Goal: Information Seeking & Learning: Learn about a topic

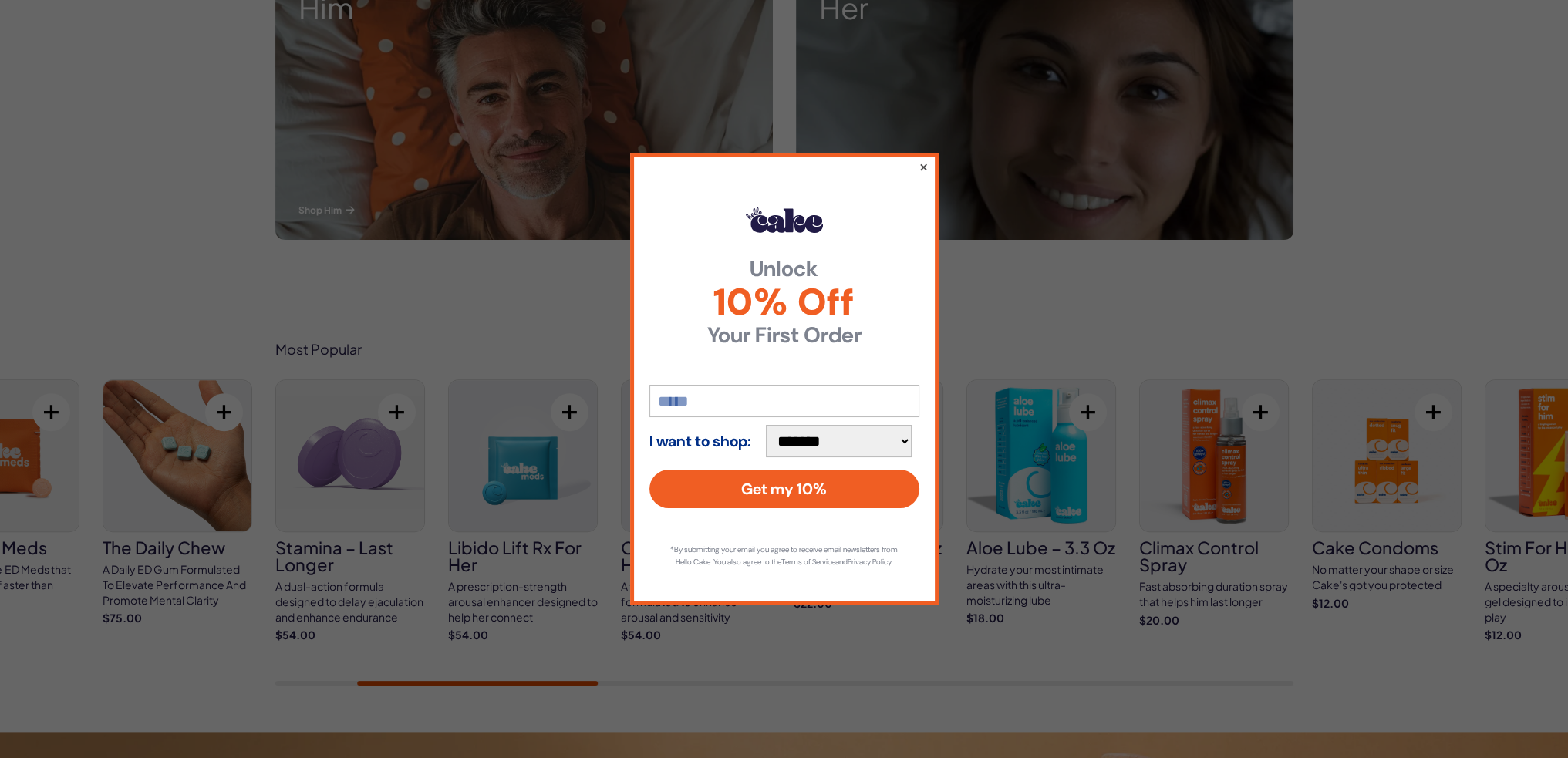
click at [919, 164] on button "×" at bounding box center [923, 166] width 10 height 19
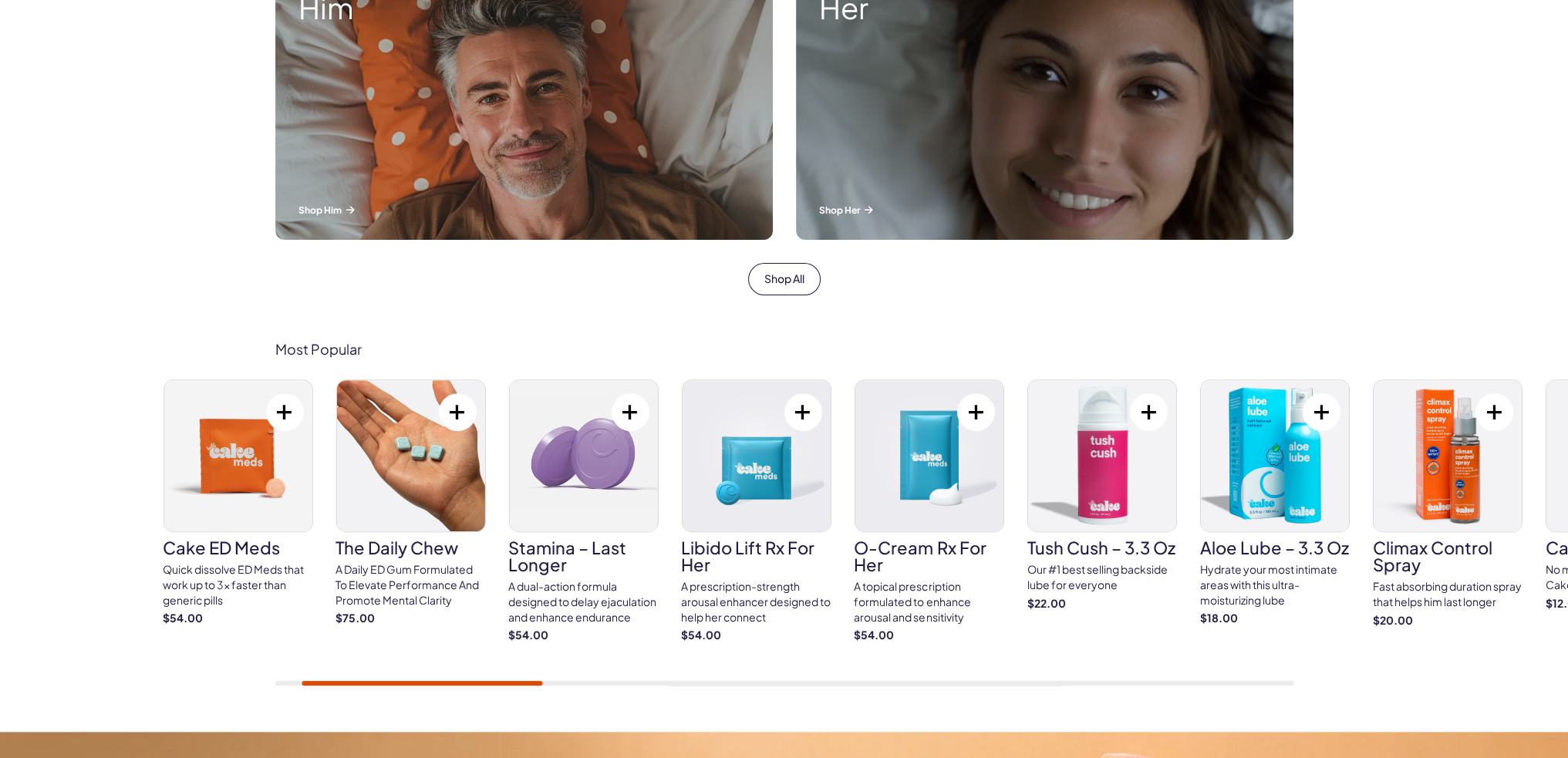
click at [422, 682] on div at bounding box center [784, 683] width 1018 height 5
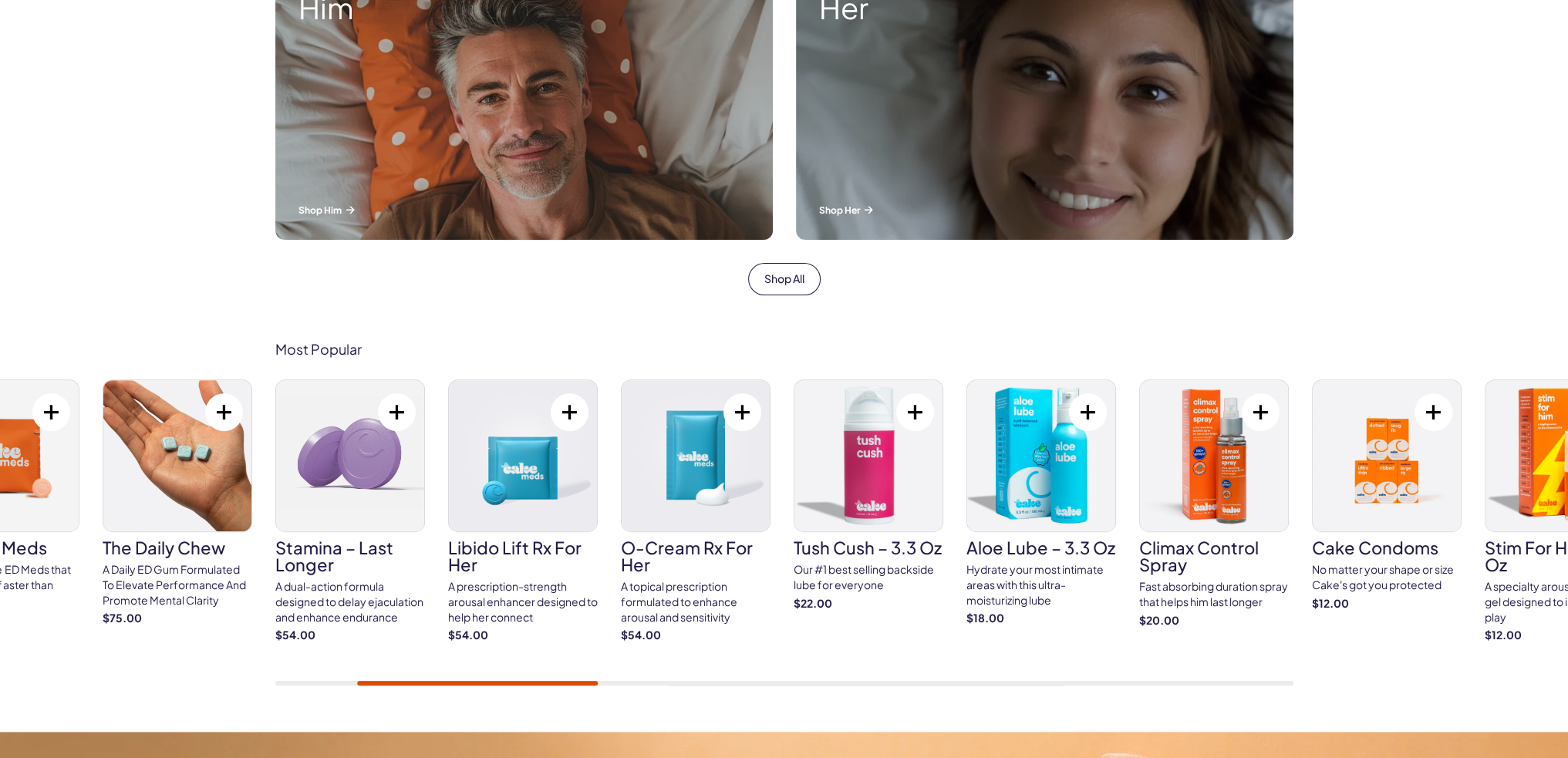
click at [860, 549] on h3 "Tush Cush – 3.3 oz" at bounding box center [868, 547] width 150 height 17
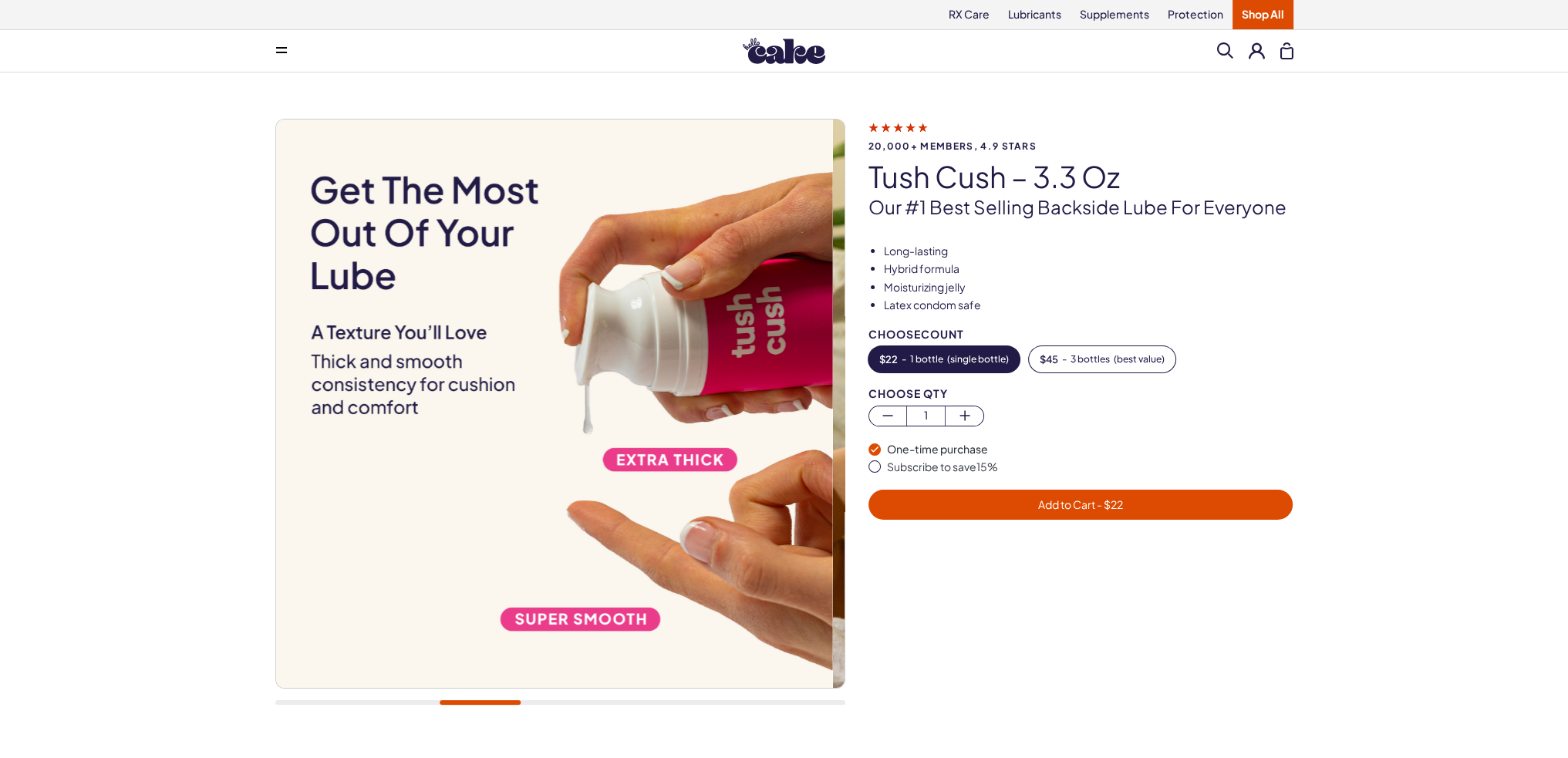
click at [479, 702] on div at bounding box center [560, 702] width 570 height 5
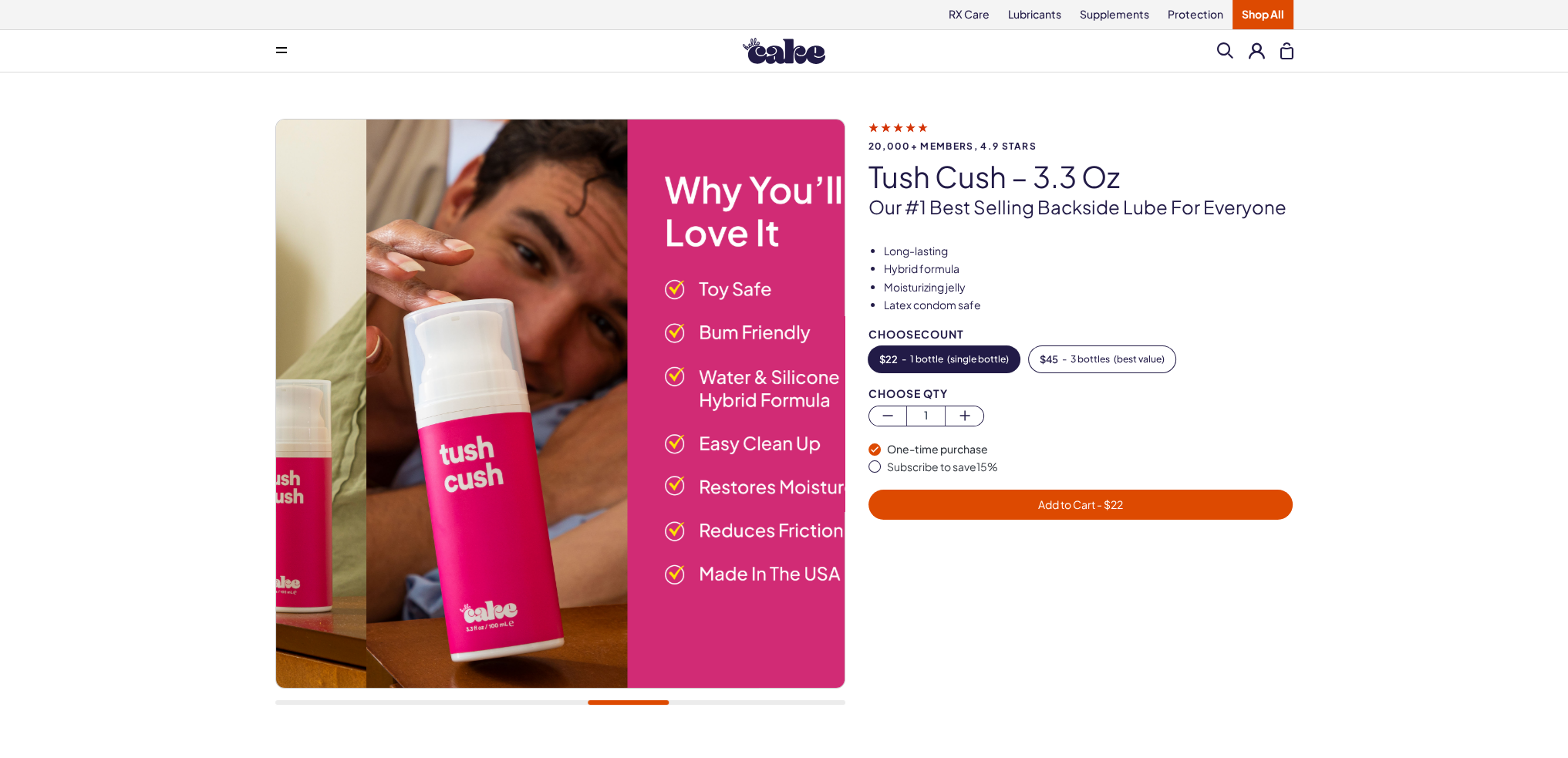
click at [628, 702] on div at bounding box center [560, 702] width 570 height 5
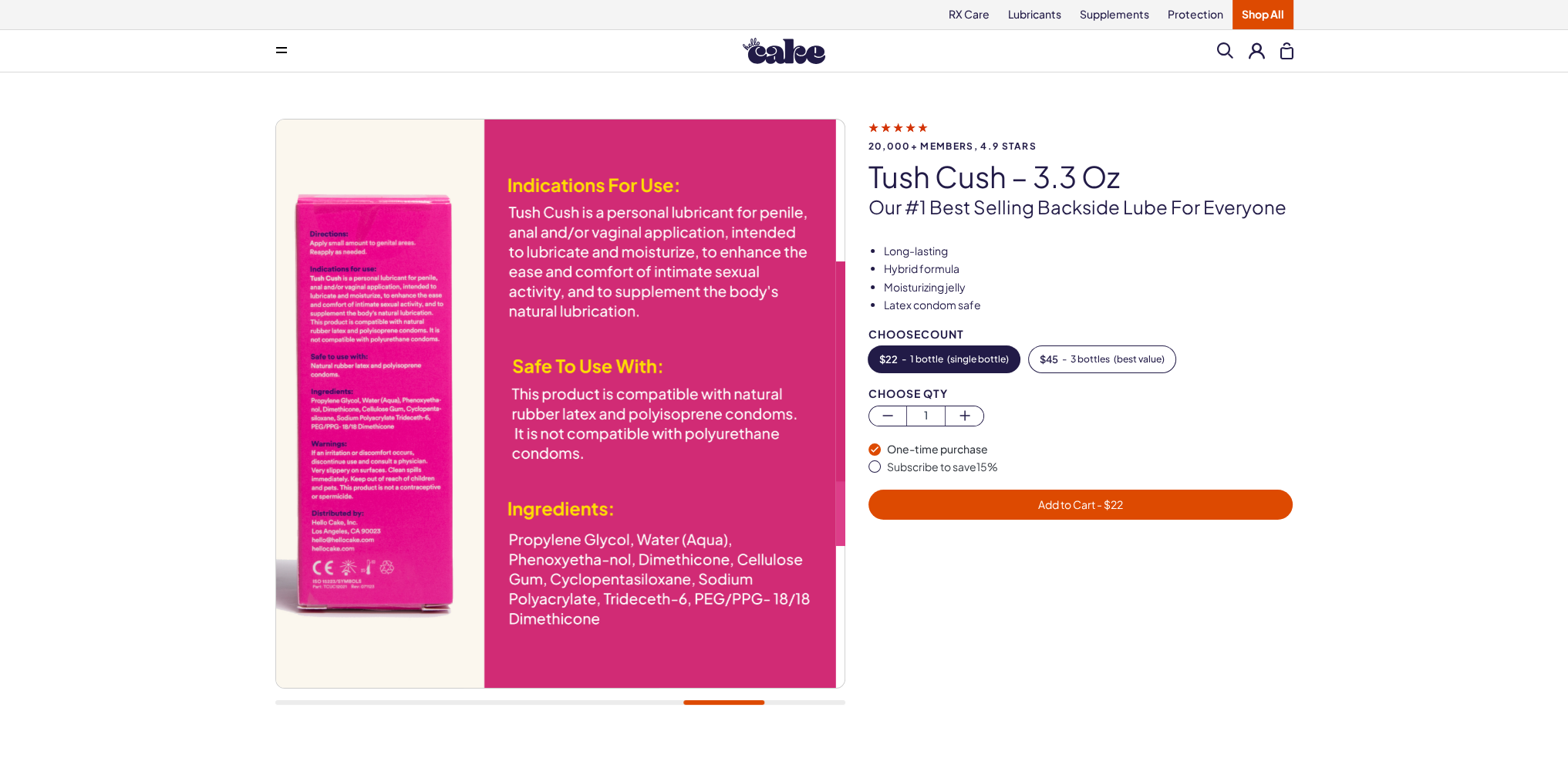
click at [723, 702] on div at bounding box center [560, 702] width 570 height 5
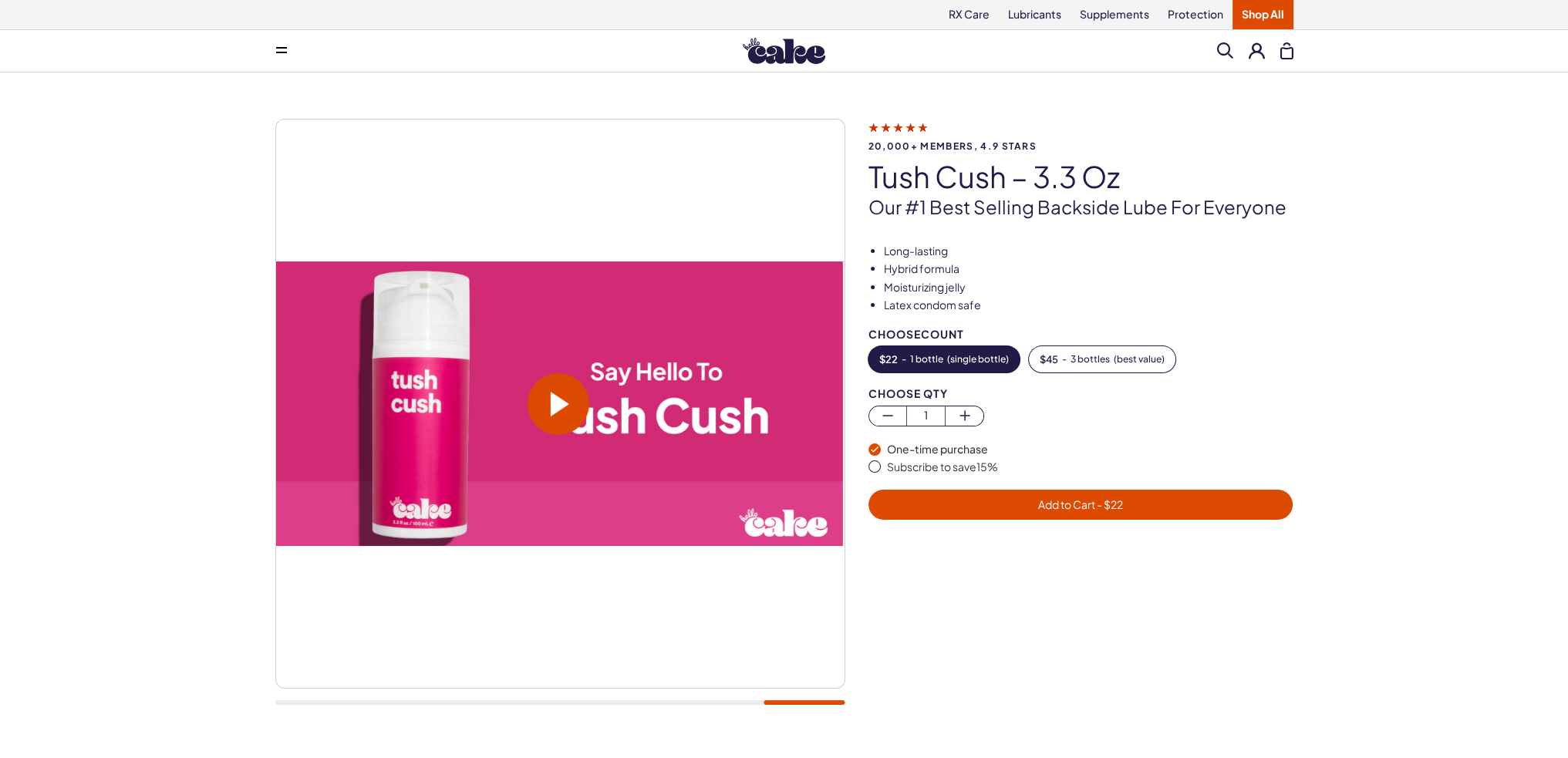
click at [558, 404] on span at bounding box center [559, 403] width 19 height 24
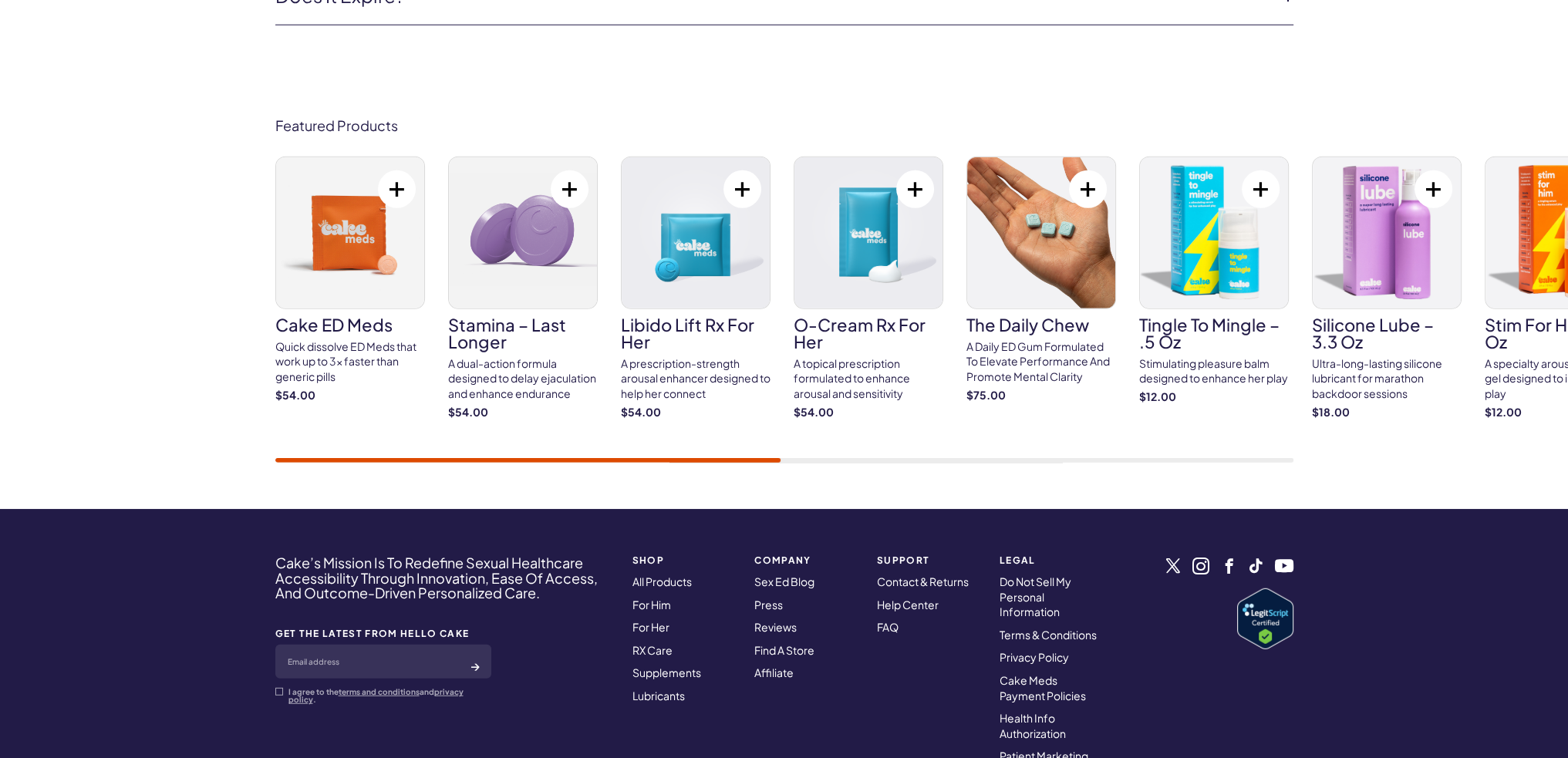
scroll to position [5705, 0]
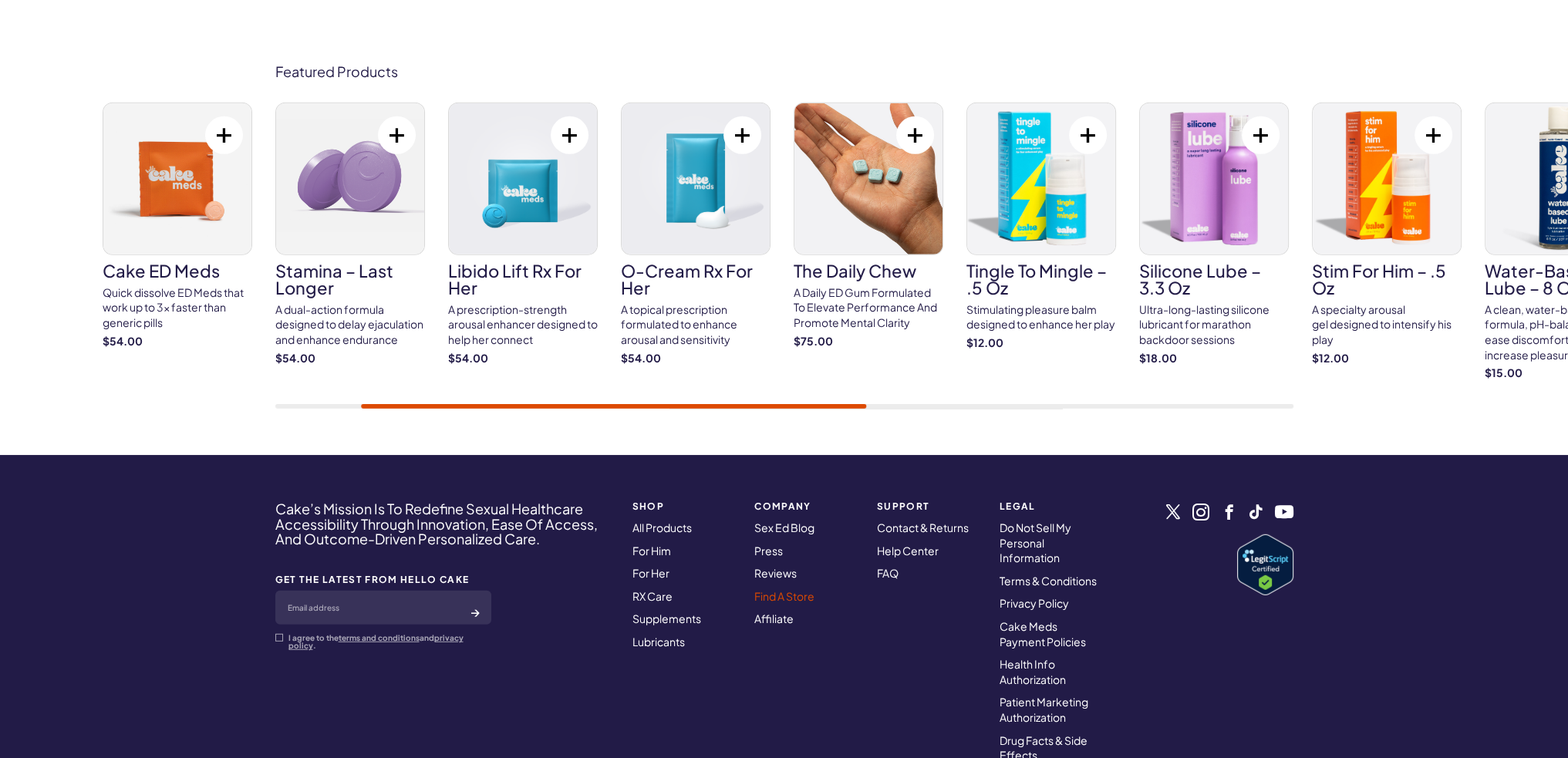
click at [797, 589] on link "Find A Store" at bounding box center [784, 596] width 60 height 14
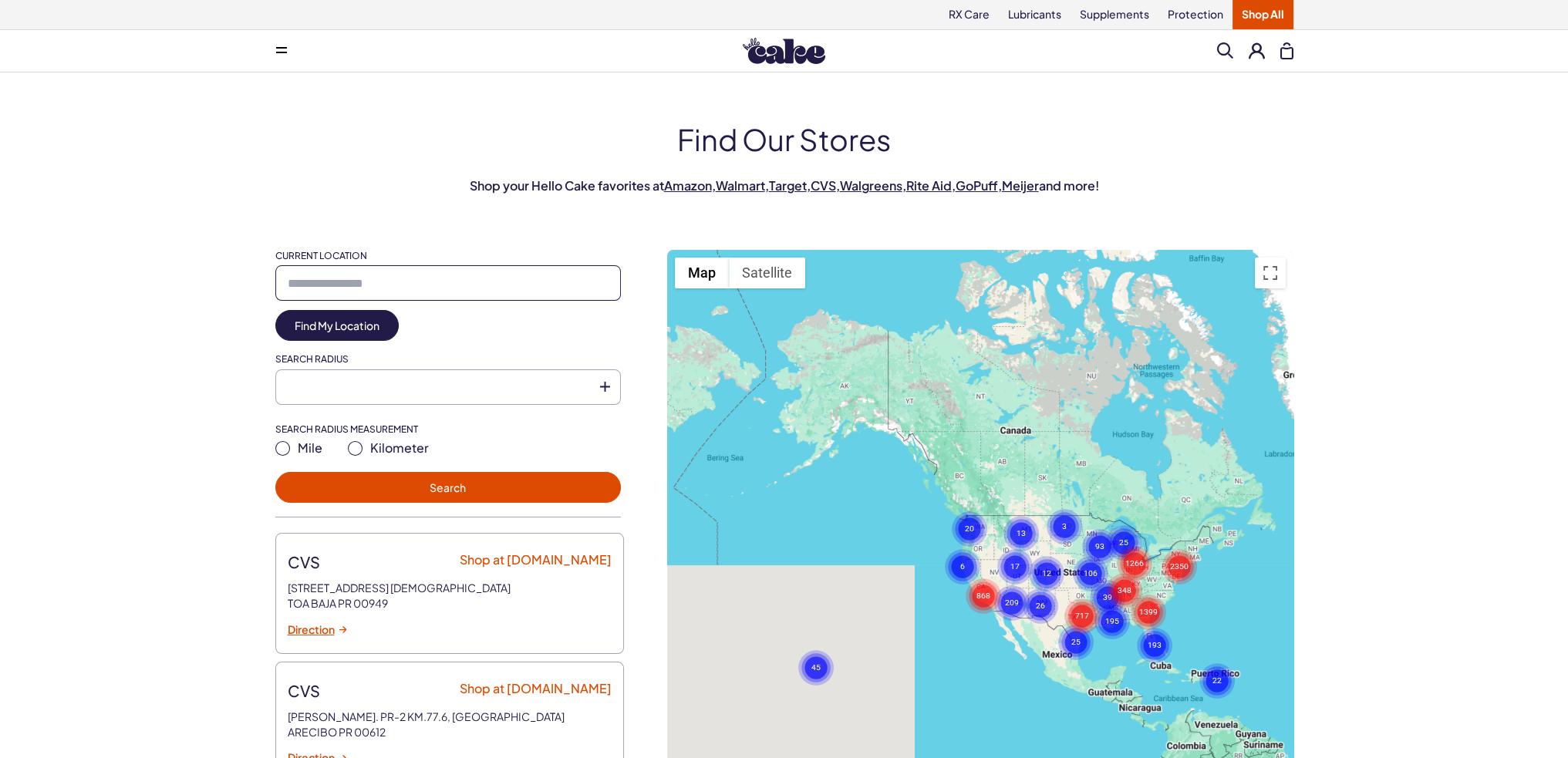
click at [493, 279] on input "Current Location" at bounding box center [448, 283] width 346 height 35
type input "*****"
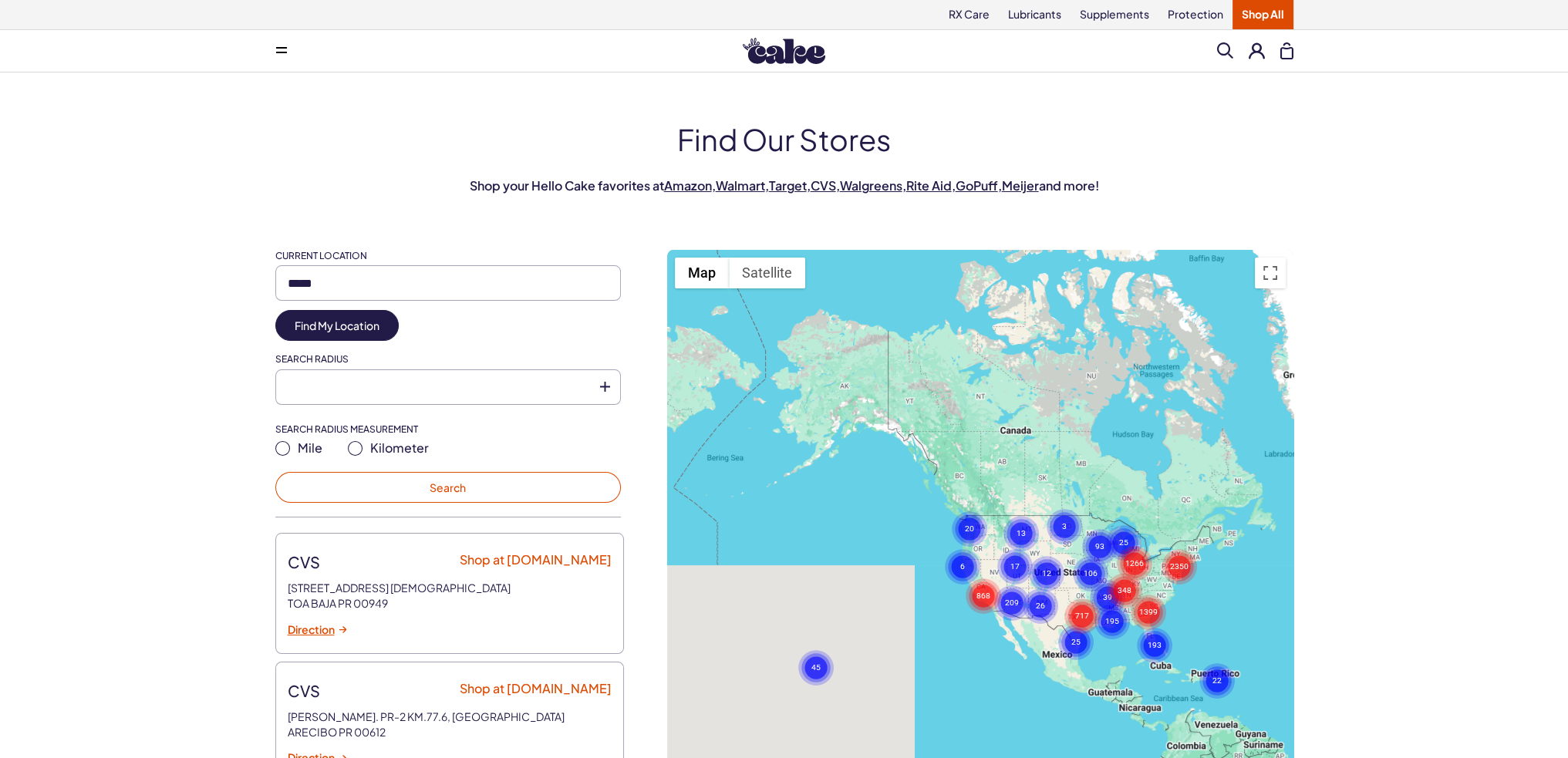
click at [527, 495] on button "Search" at bounding box center [448, 487] width 346 height 31
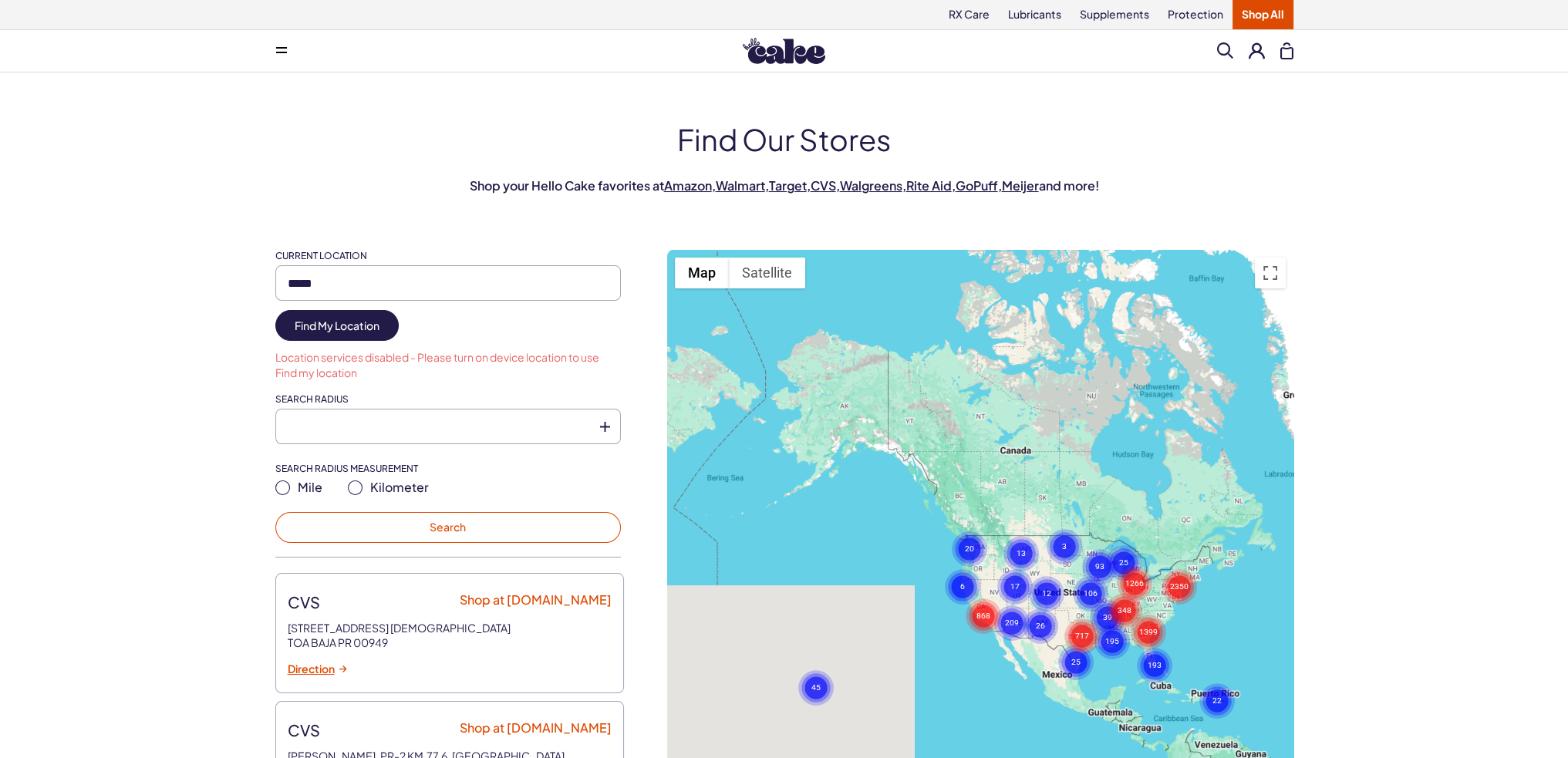
click at [460, 528] on button "Search" at bounding box center [448, 527] width 346 height 31
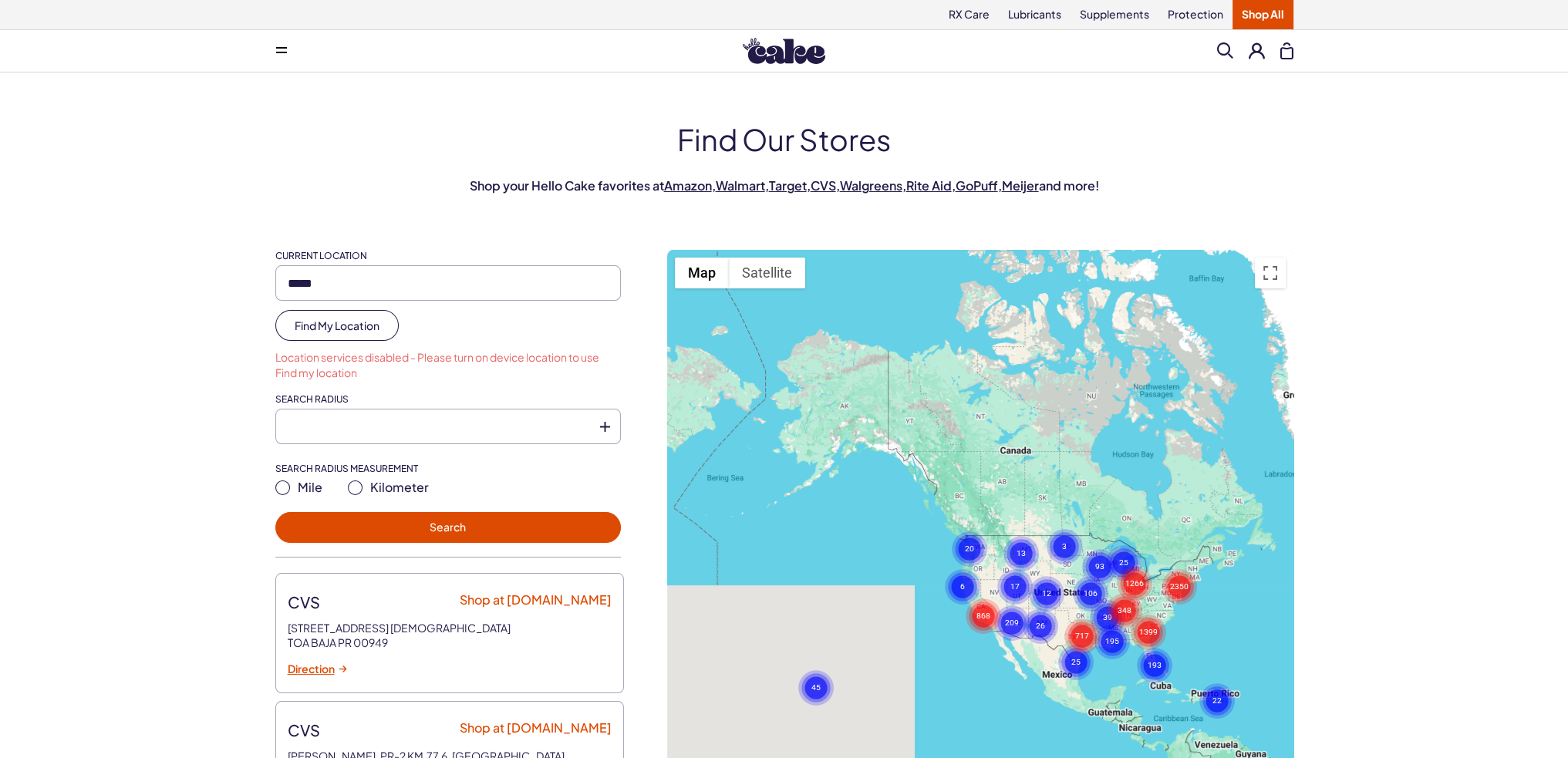
click at [347, 323] on link "Find My Location" at bounding box center [337, 325] width 124 height 31
click at [1083, 634] on text "717" at bounding box center [1082, 635] width 14 height 10
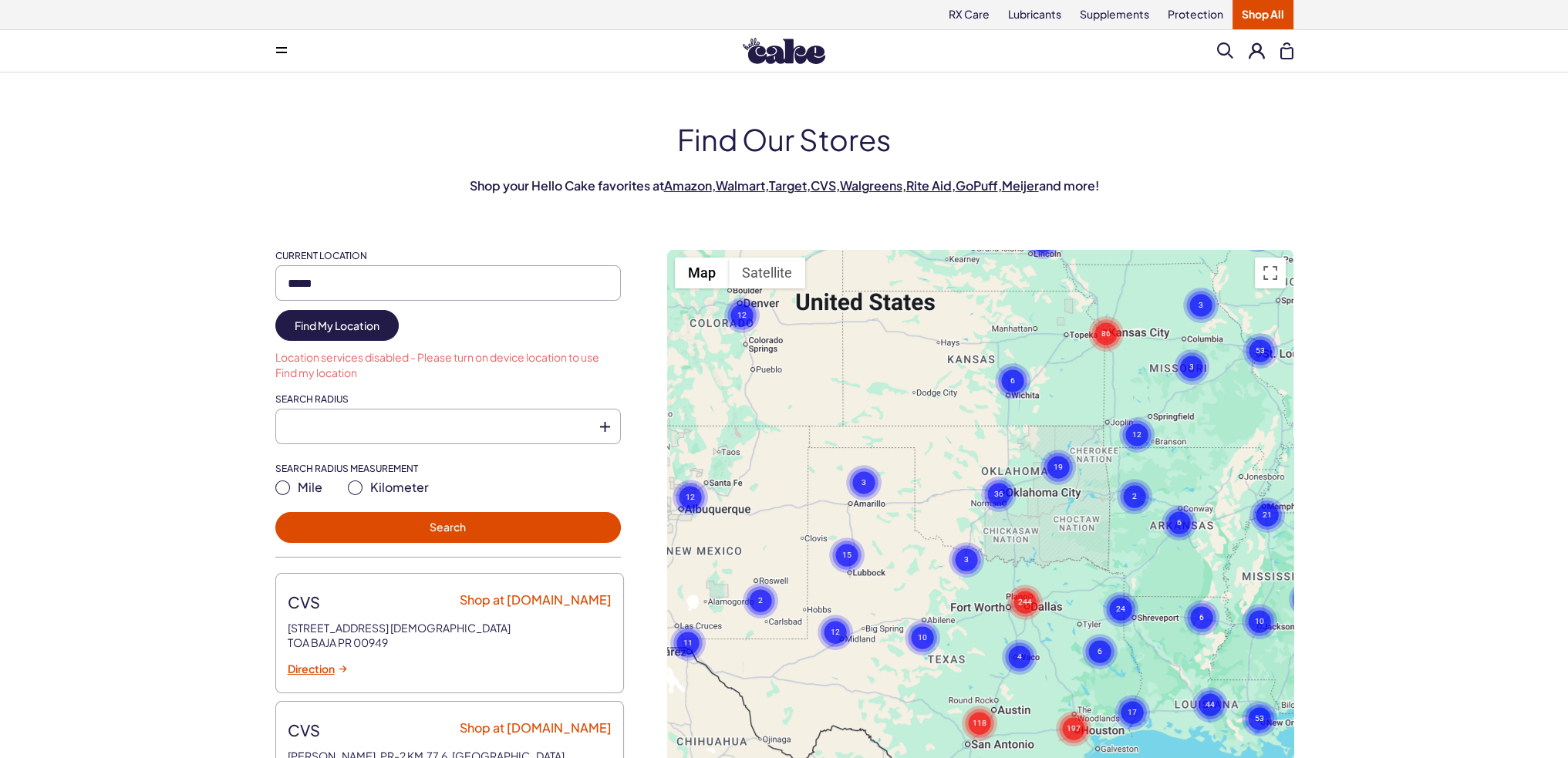
click at [1076, 730] on text "197" at bounding box center [1074, 728] width 14 height 10
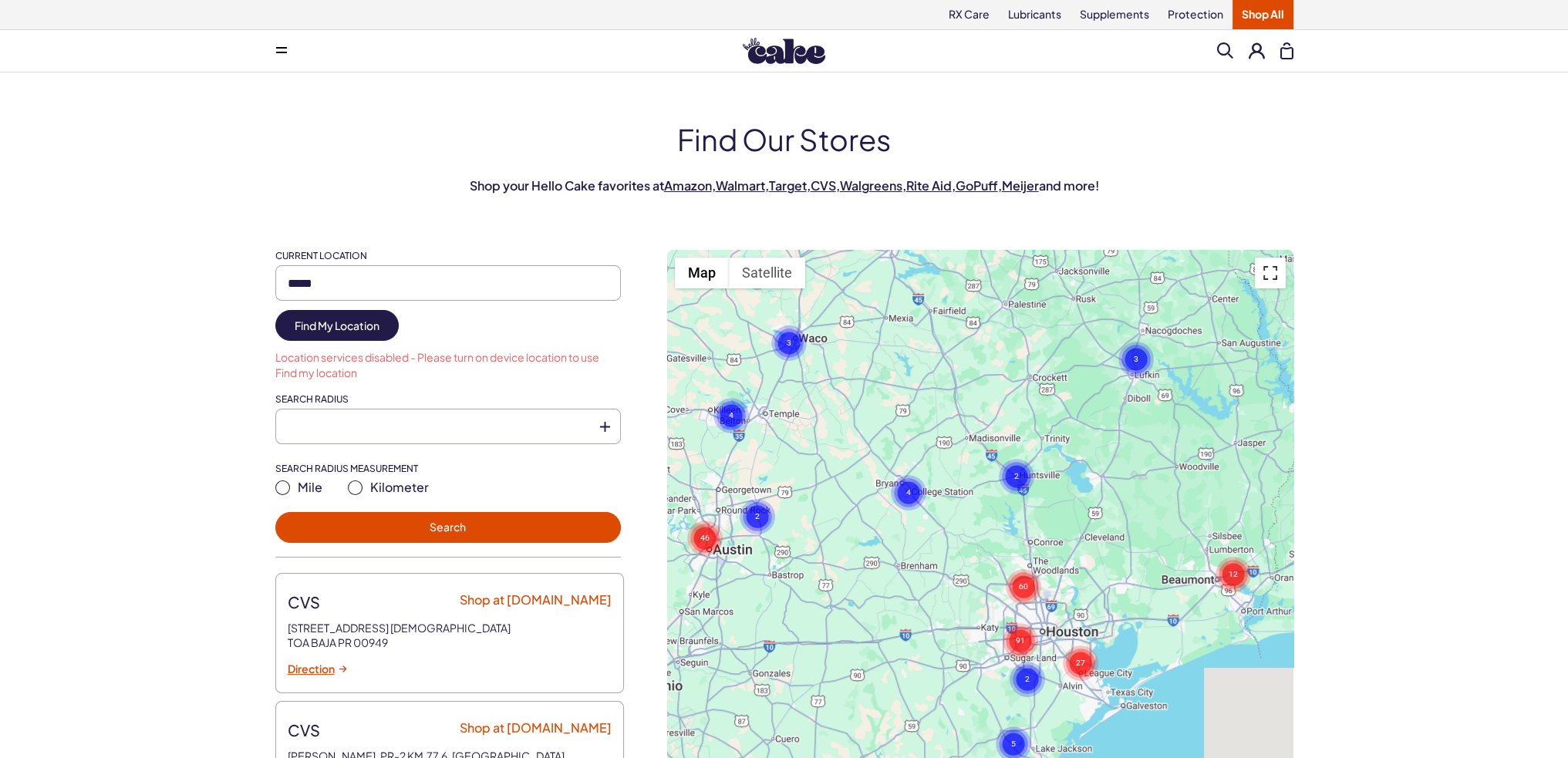
click at [1273, 272] on button "Toggle fullscreen view" at bounding box center [1271, 273] width 31 height 31
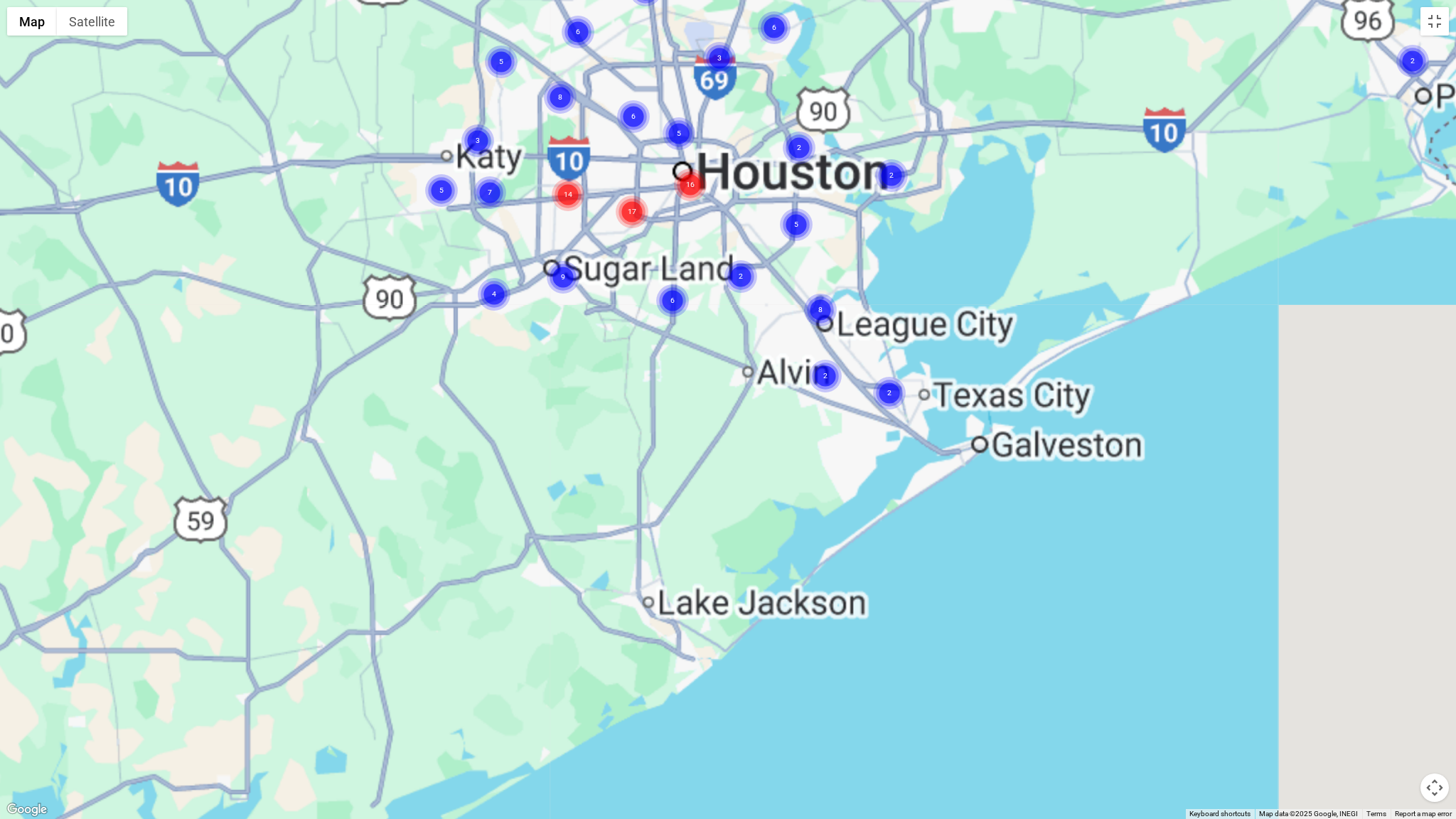
click at [632, 218] on circle "Cluster of 17 markers" at bounding box center [631, 212] width 32 height 32
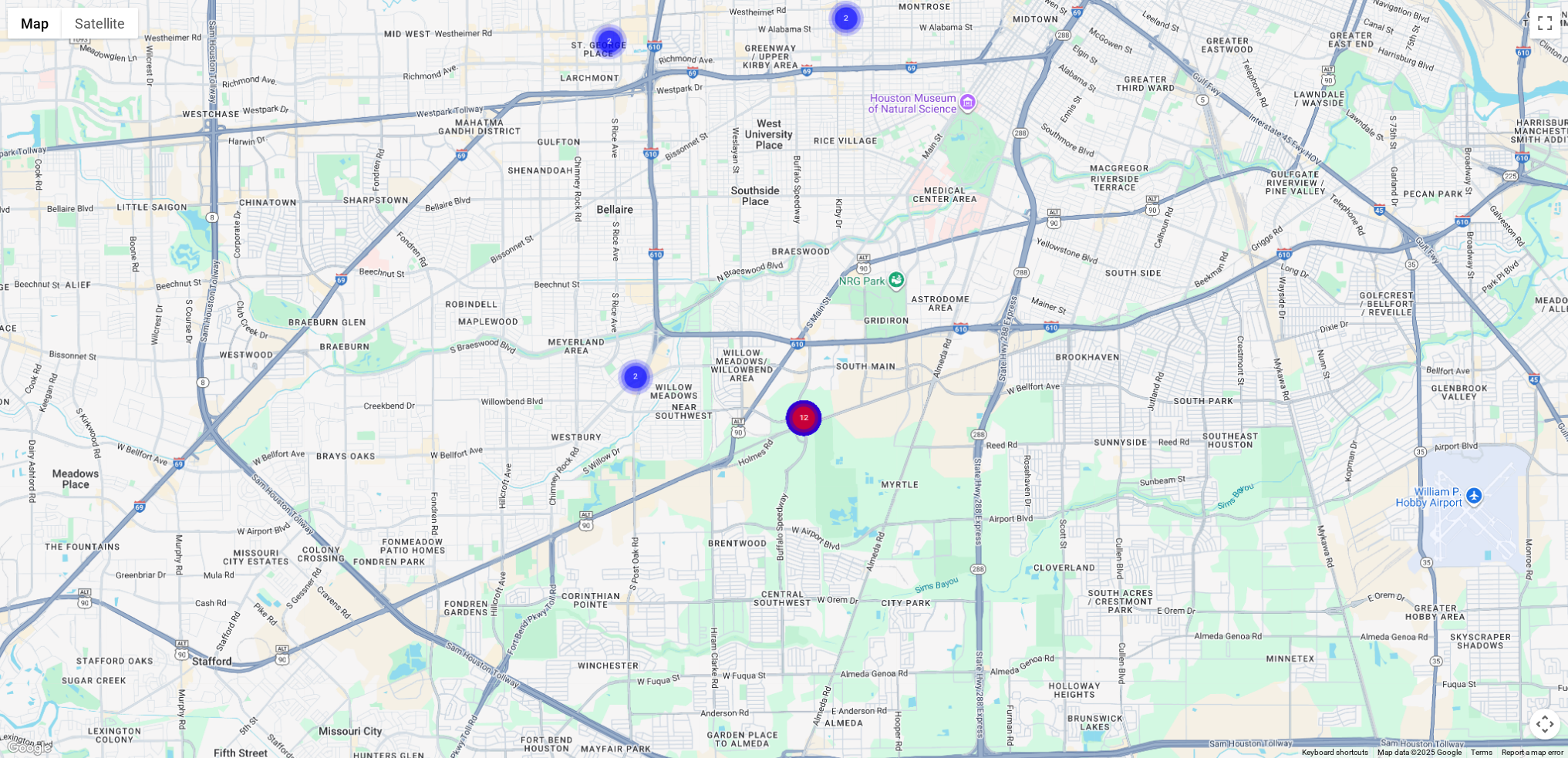
scroll to position [231, 0]
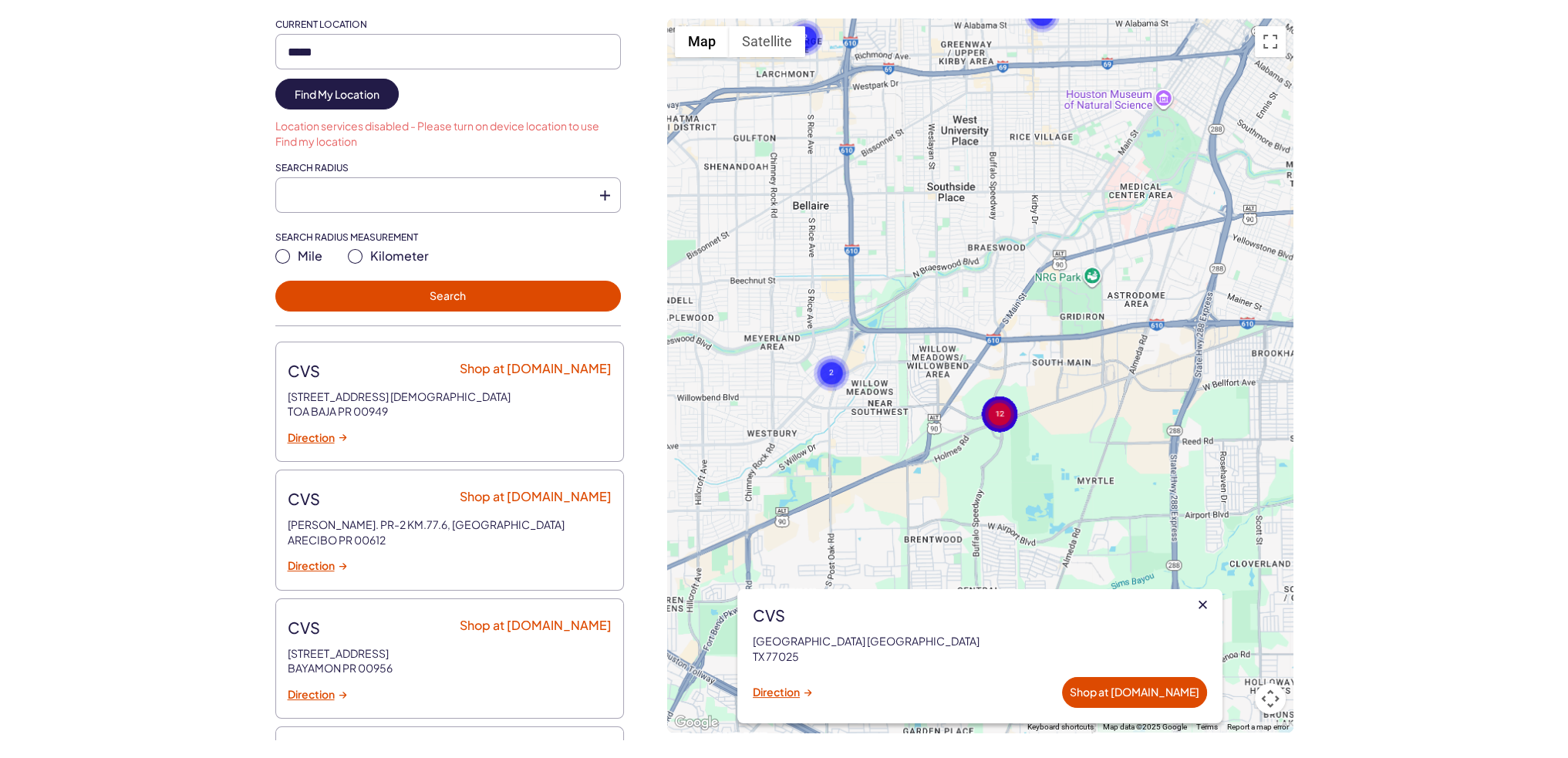
click at [604, 190] on icon at bounding box center [605, 195] width 10 height 10
type input "**"
click at [1001, 332] on gmp-advanced-marker at bounding box center [1001, 332] width 0 height 0
click at [937, 197] on gmp-advanced-marker at bounding box center [937, 197] width 0 height 0
click at [1138, 690] on link "Shop at [DOMAIN_NAME]" at bounding box center [1134, 693] width 145 height 31
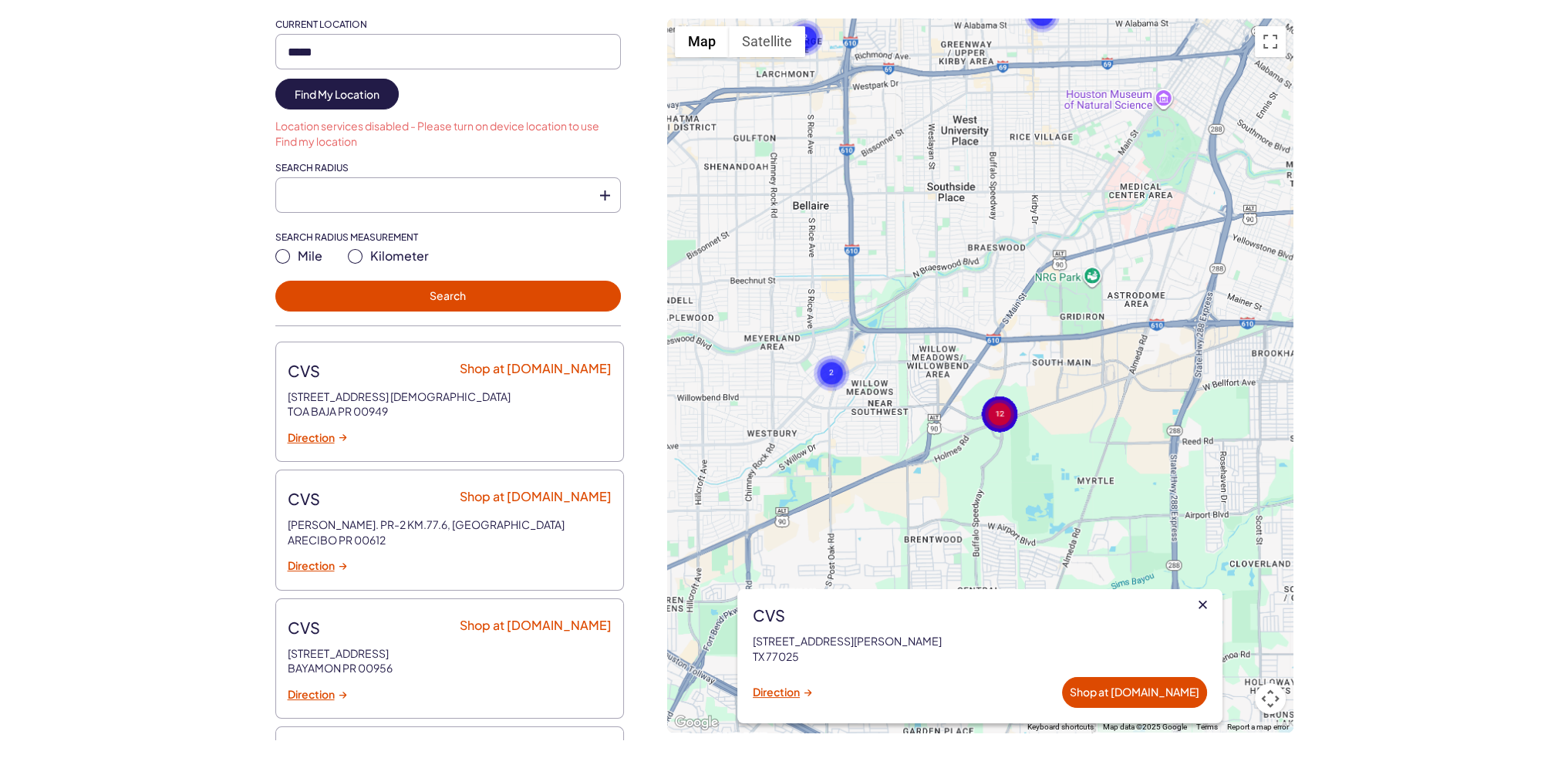
click at [1204, 604] on icon at bounding box center [1203, 605] width 9 height 9
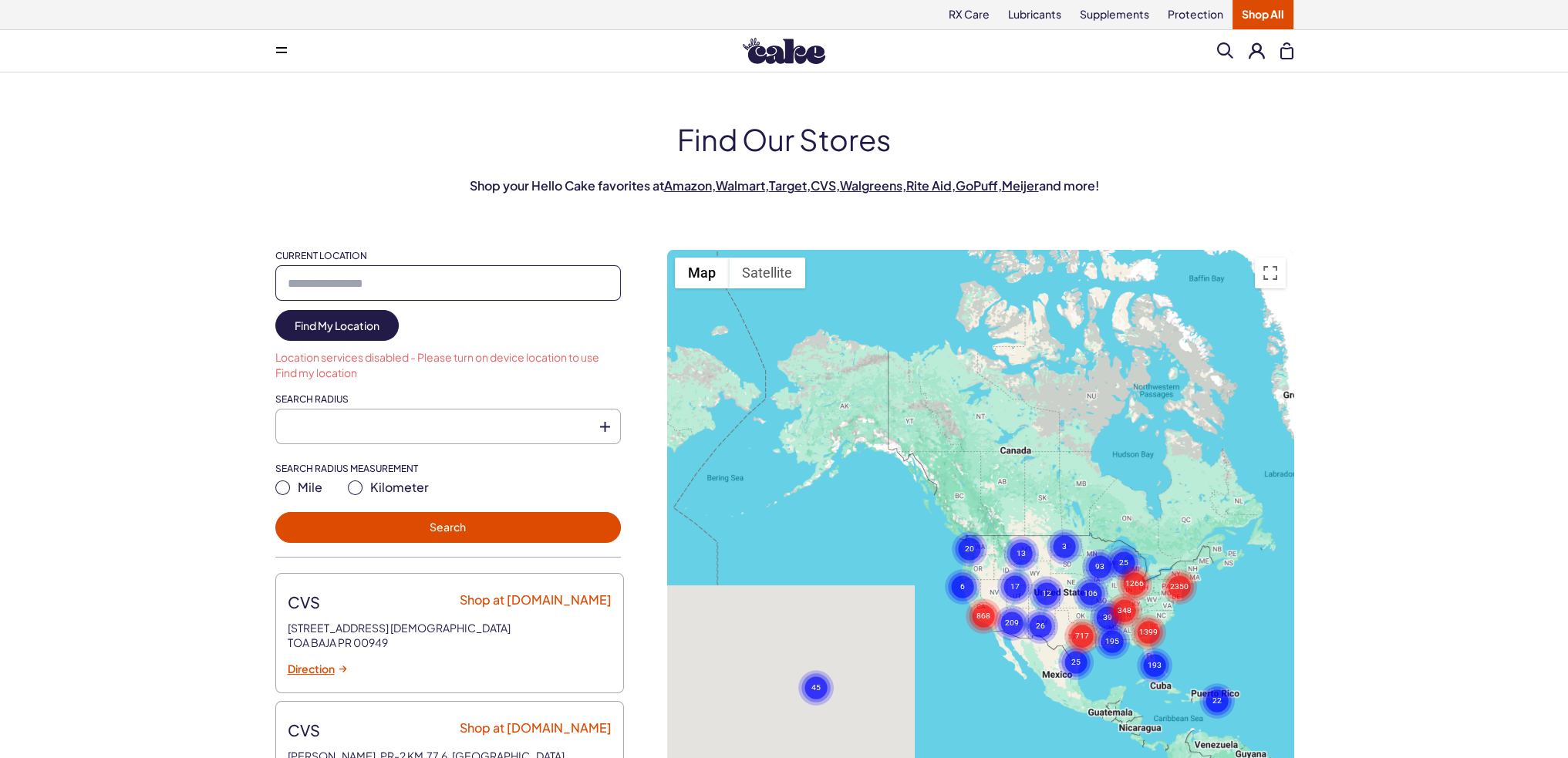
click at [338, 286] on input "Current Location" at bounding box center [448, 283] width 346 height 35
type input "*****"
click at [355, 325] on link "Find My Location" at bounding box center [337, 325] width 124 height 31
click at [295, 325] on link "Find My Location" at bounding box center [337, 325] width 124 height 31
click at [1262, 18] on link "Shop All" at bounding box center [1263, 15] width 61 height 29
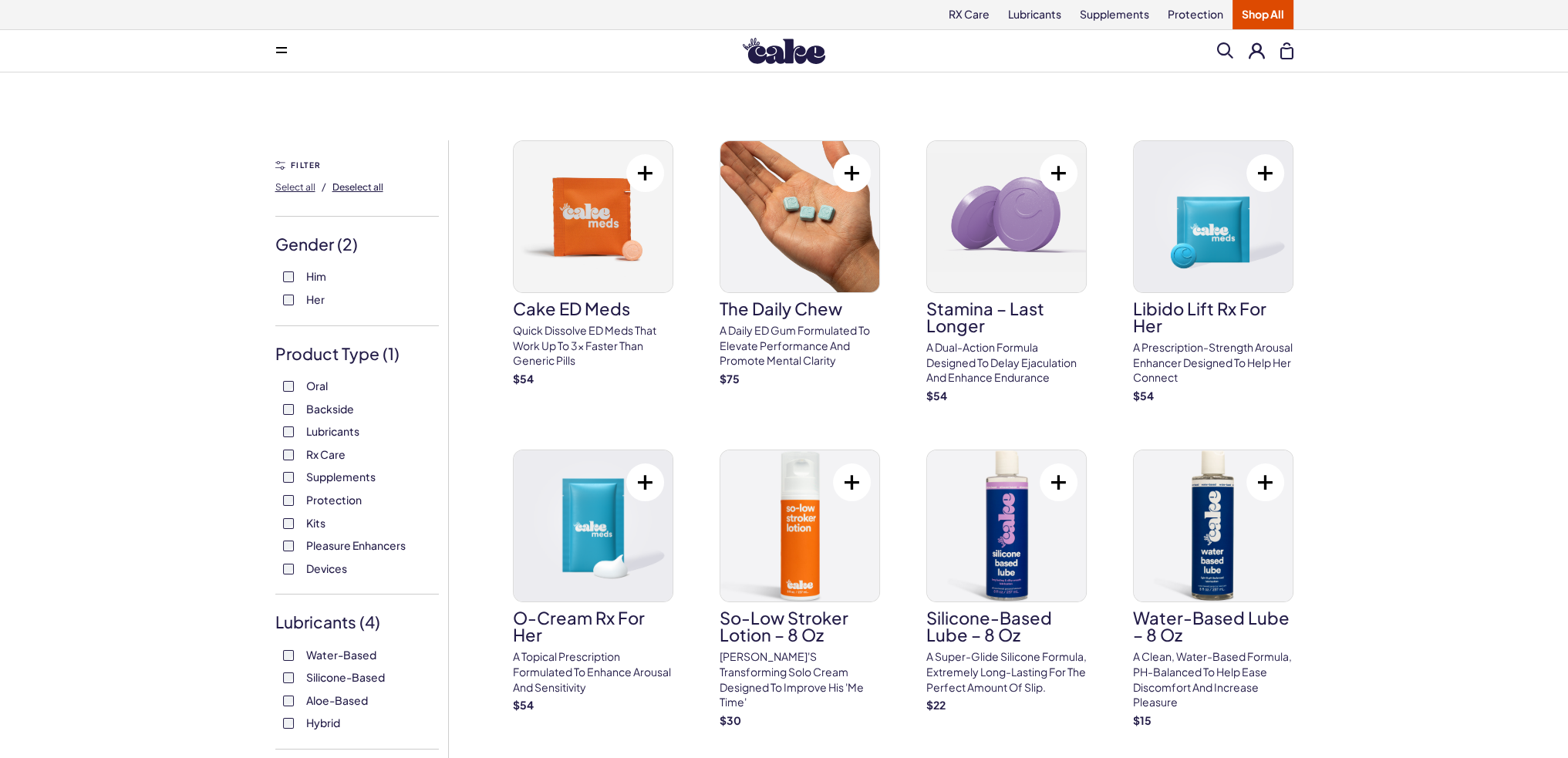
click at [355, 185] on span "Deselect all" at bounding box center [358, 187] width 51 height 12
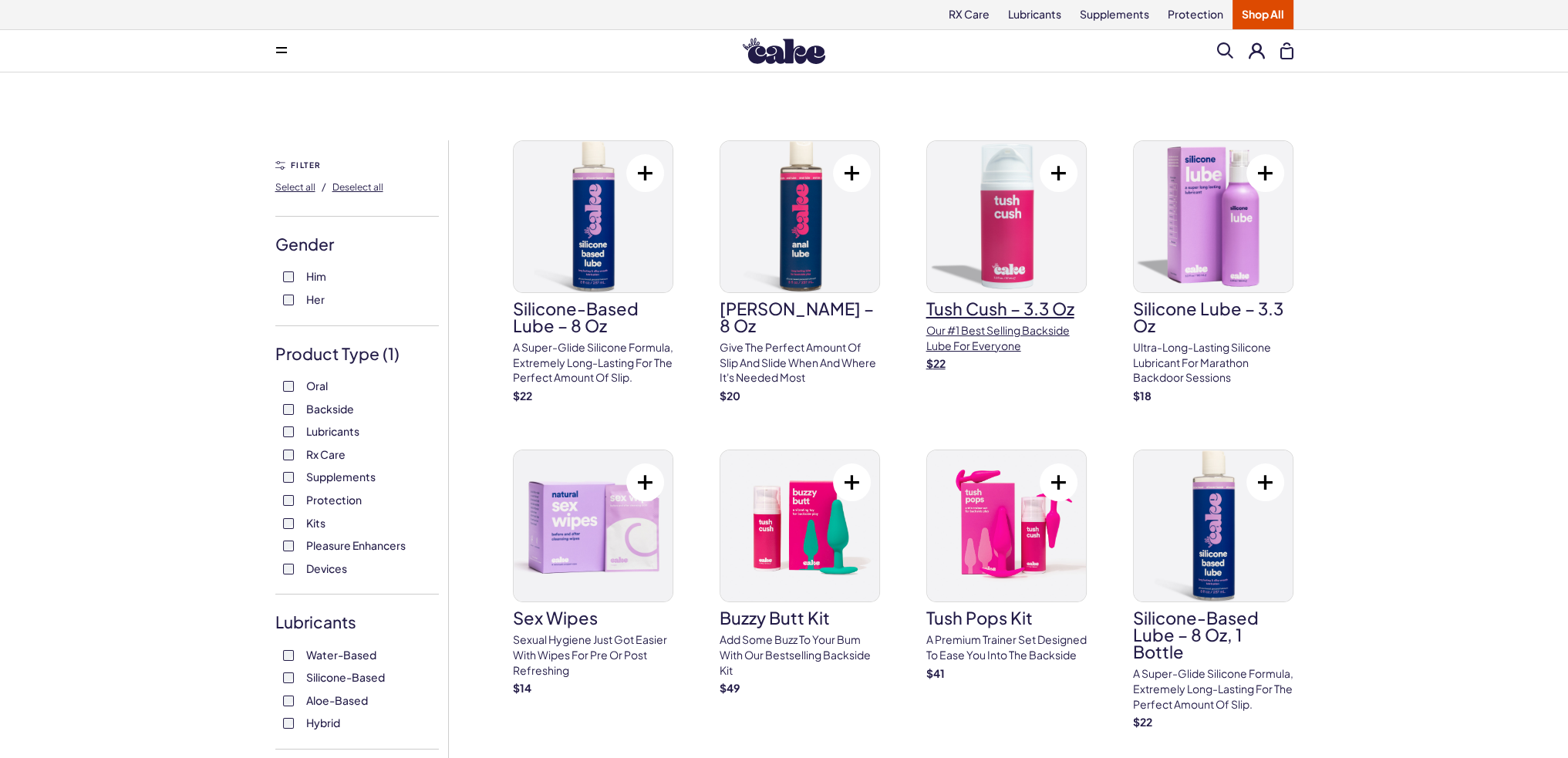
click at [1013, 332] on p "Our #1 best selling backside lube for everyone" at bounding box center [1006, 338] width 161 height 30
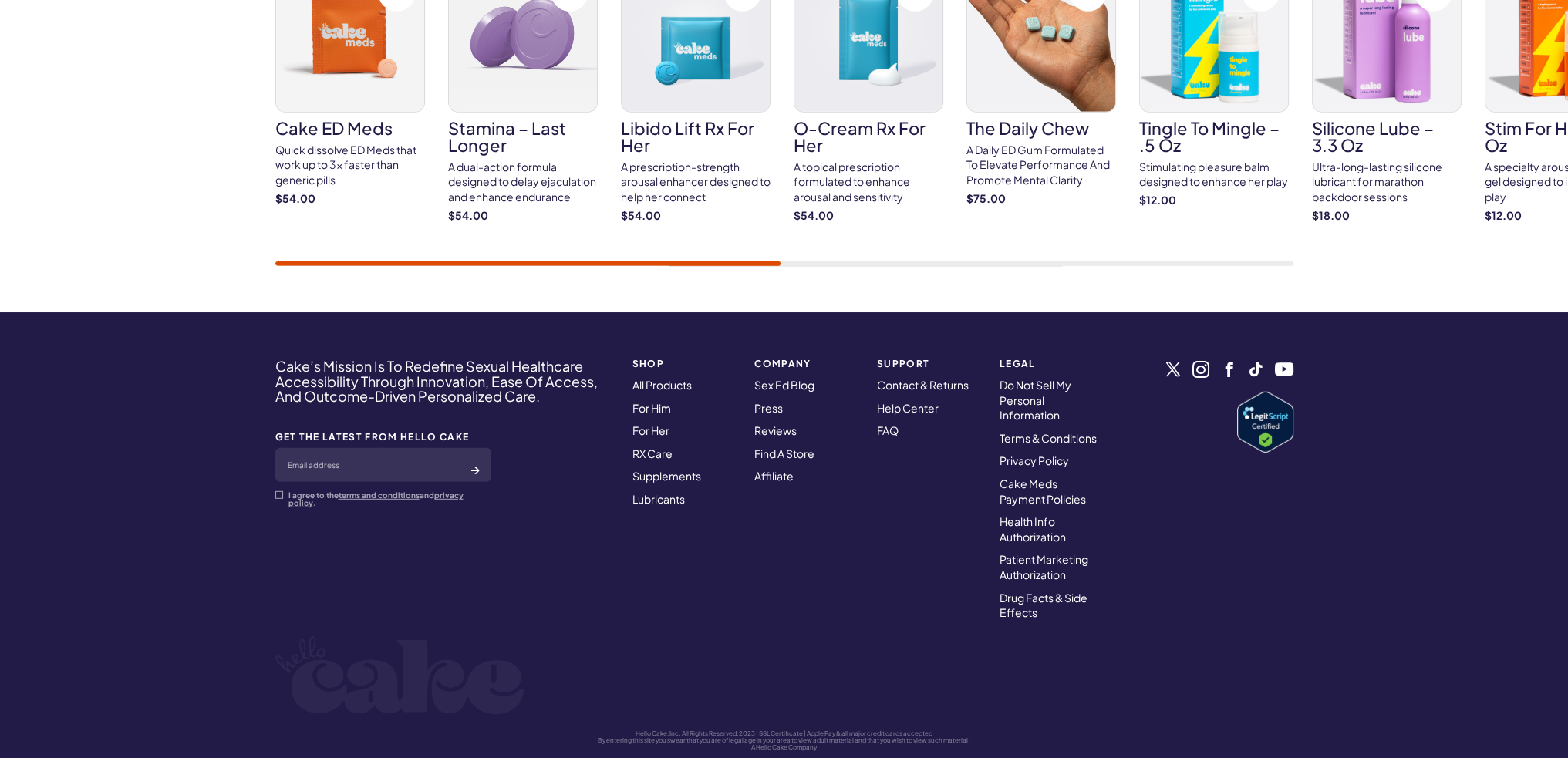
scroll to position [5860, 0]
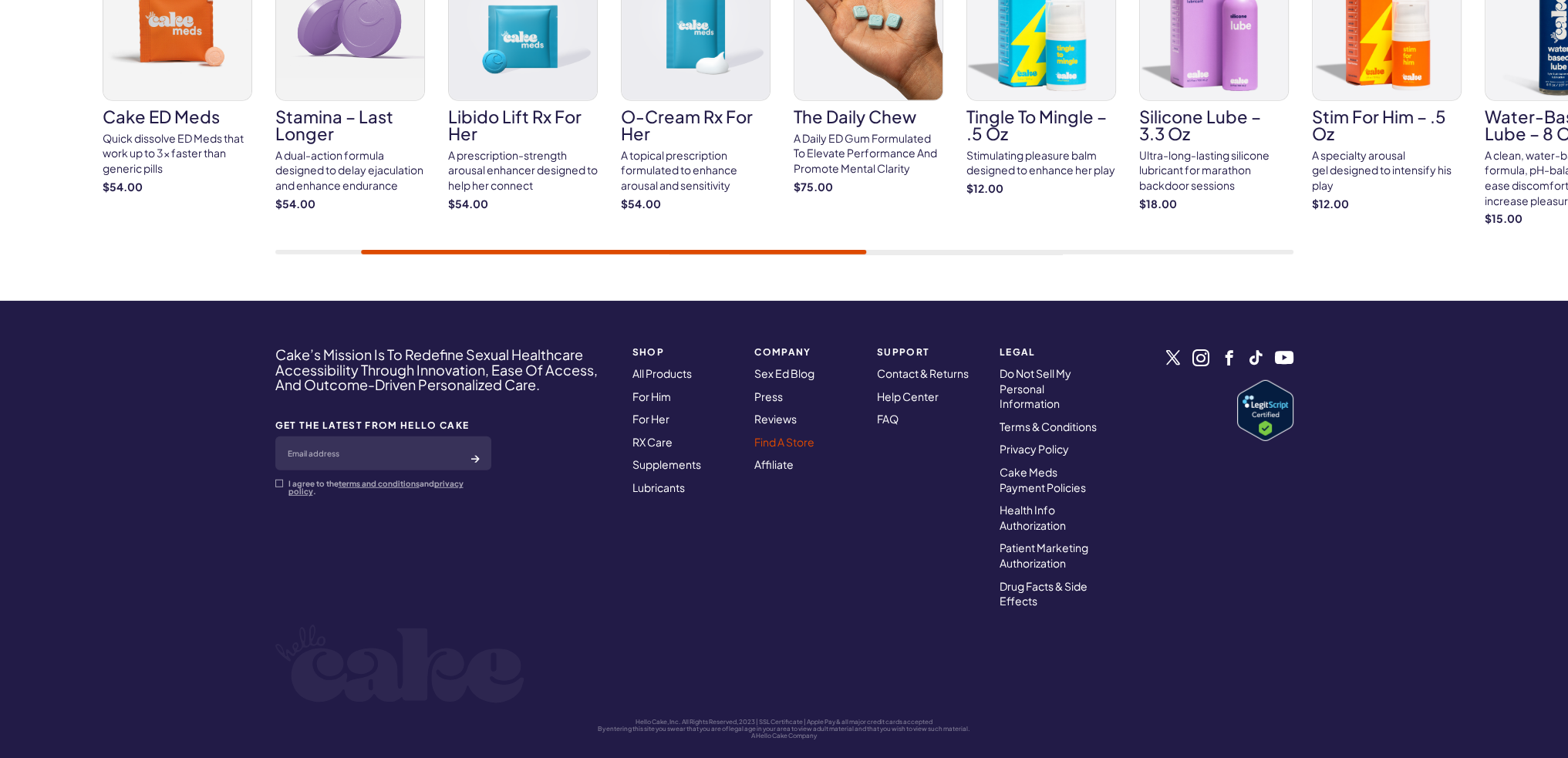
click at [789, 435] on link "Find A Store" at bounding box center [784, 441] width 60 height 14
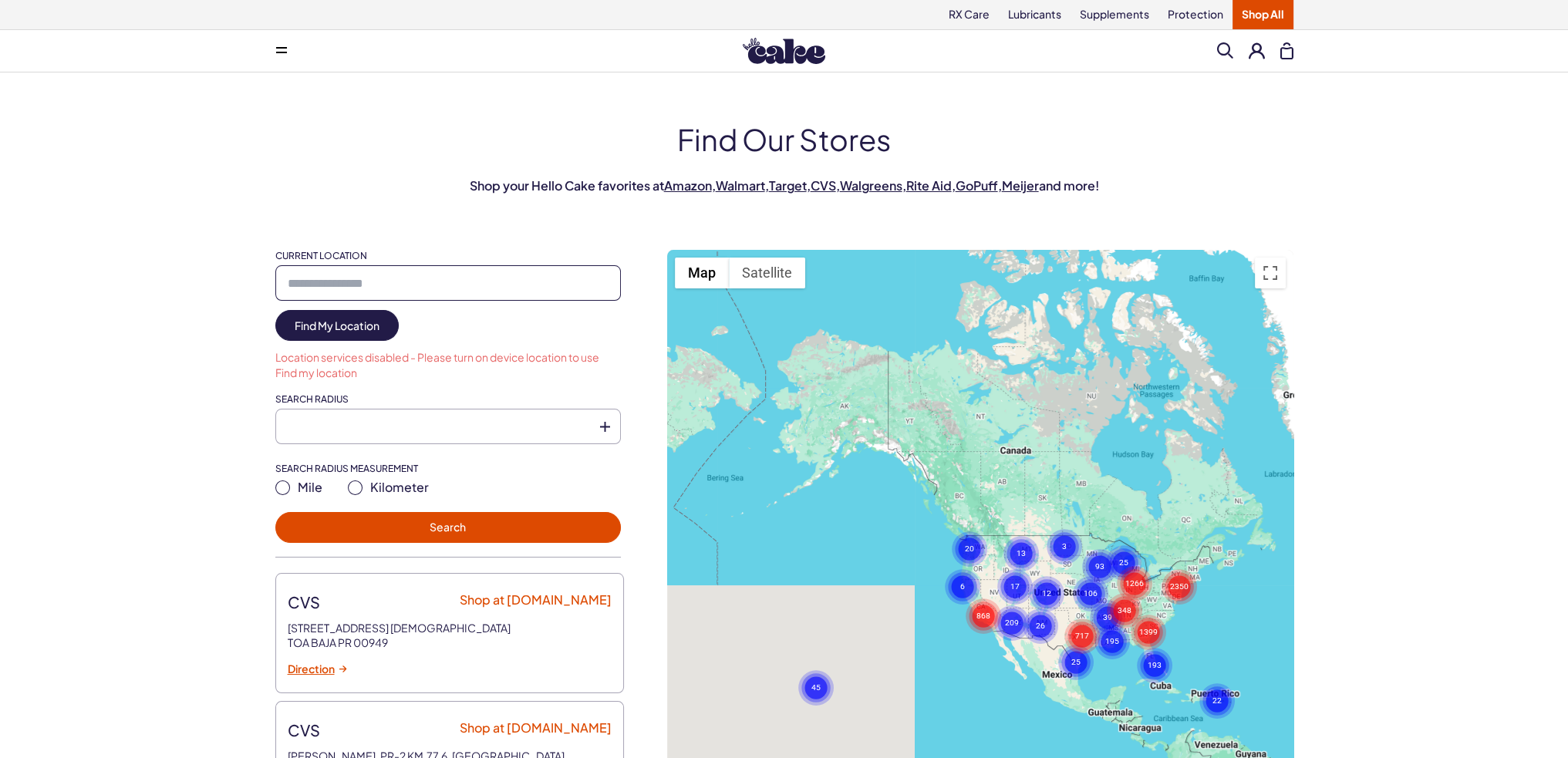
click at [525, 289] on input "Current Location" at bounding box center [448, 283] width 346 height 35
type input "*****"
click at [357, 324] on link "Find My Location" at bounding box center [337, 325] width 124 height 31
click at [383, 329] on link "Find My Location" at bounding box center [337, 325] width 124 height 31
